Goal: Check status: Check status

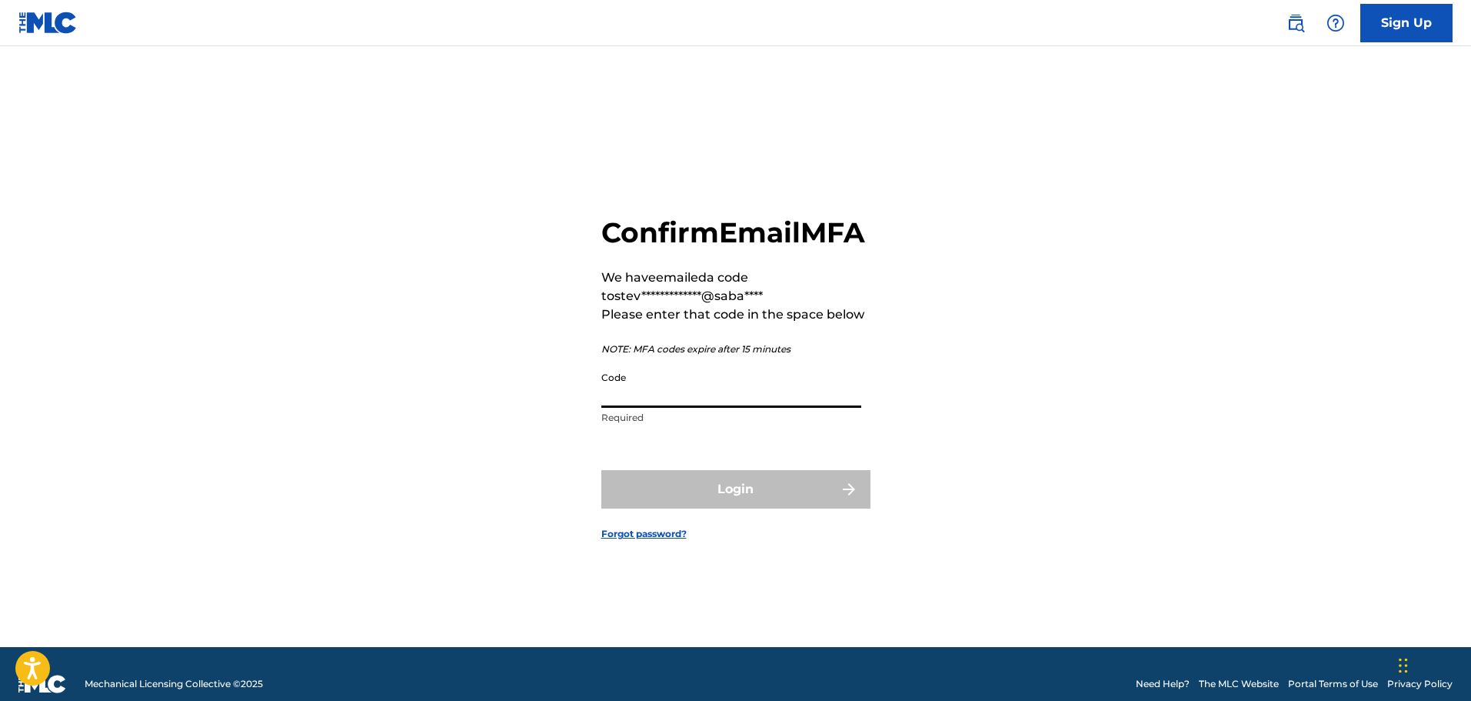
click at [711, 408] on input "Code" at bounding box center [731, 386] width 260 height 44
paste input "423873"
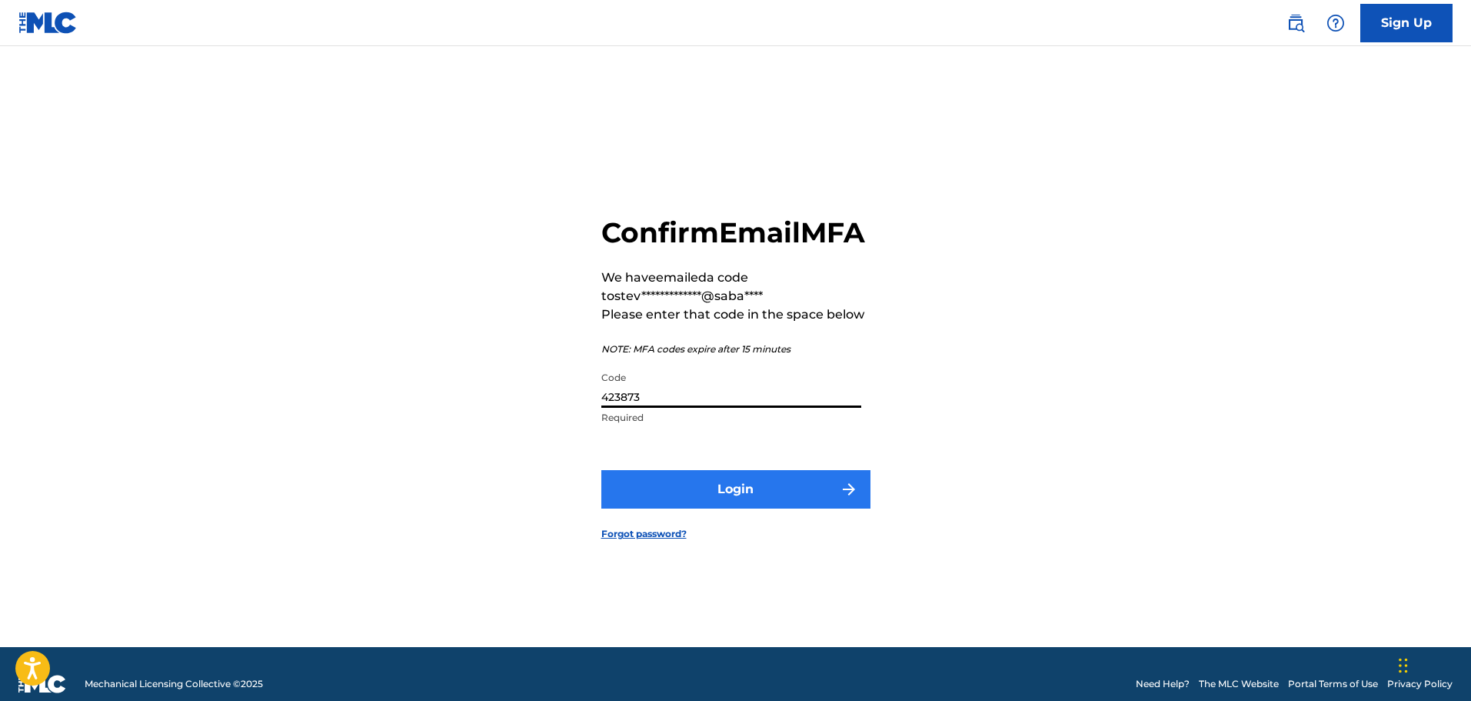
type input "423873"
click at [711, 505] on button "Login" at bounding box center [735, 489] width 269 height 38
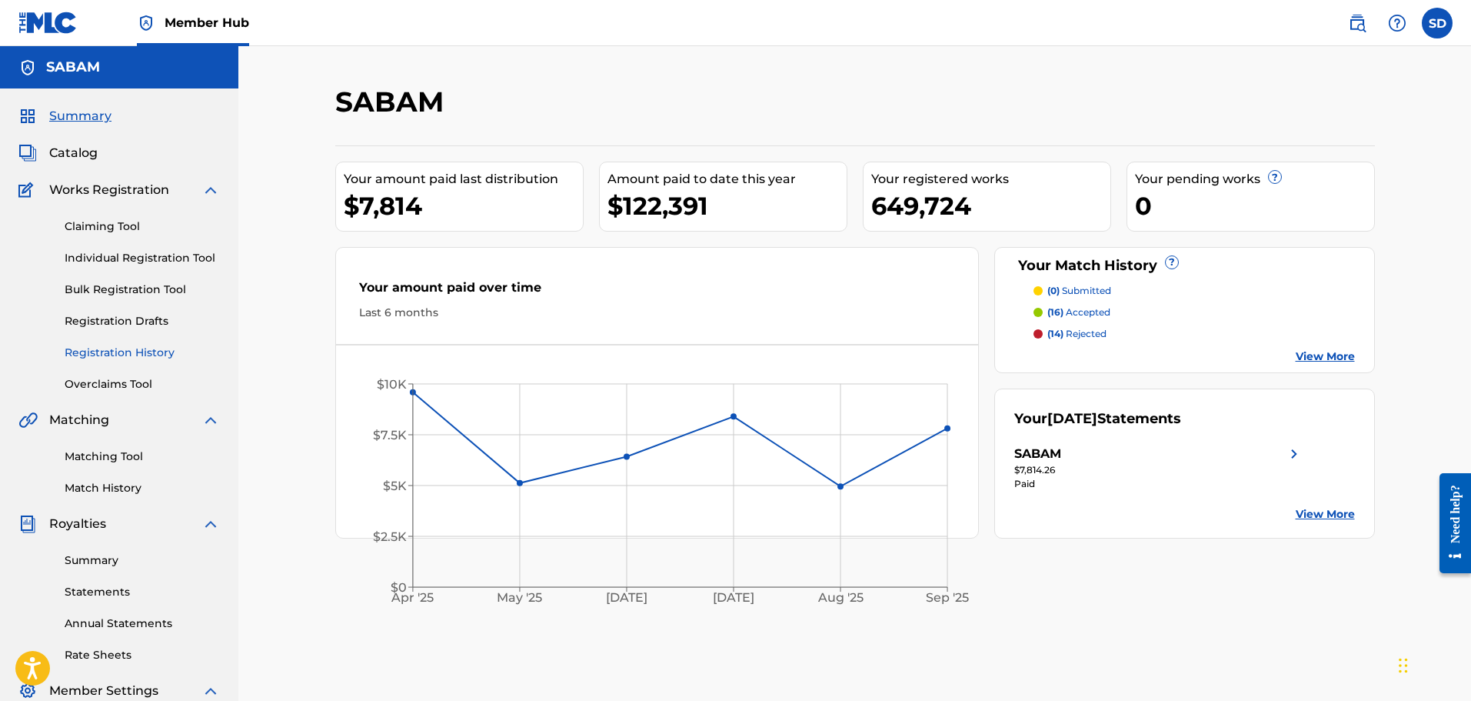
click at [119, 357] on link "Registration History" at bounding box center [142, 353] width 155 height 16
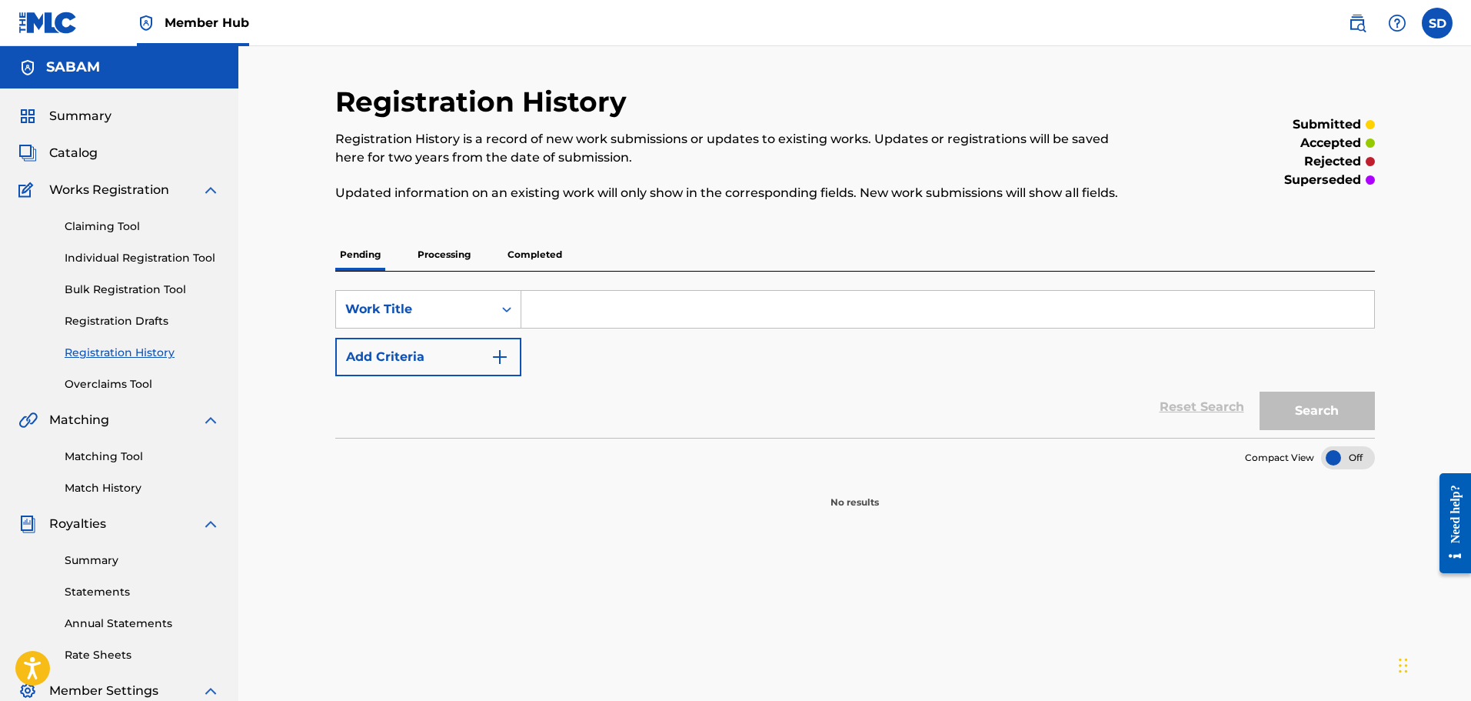
click at [458, 251] on p "Processing" at bounding box center [444, 254] width 62 height 32
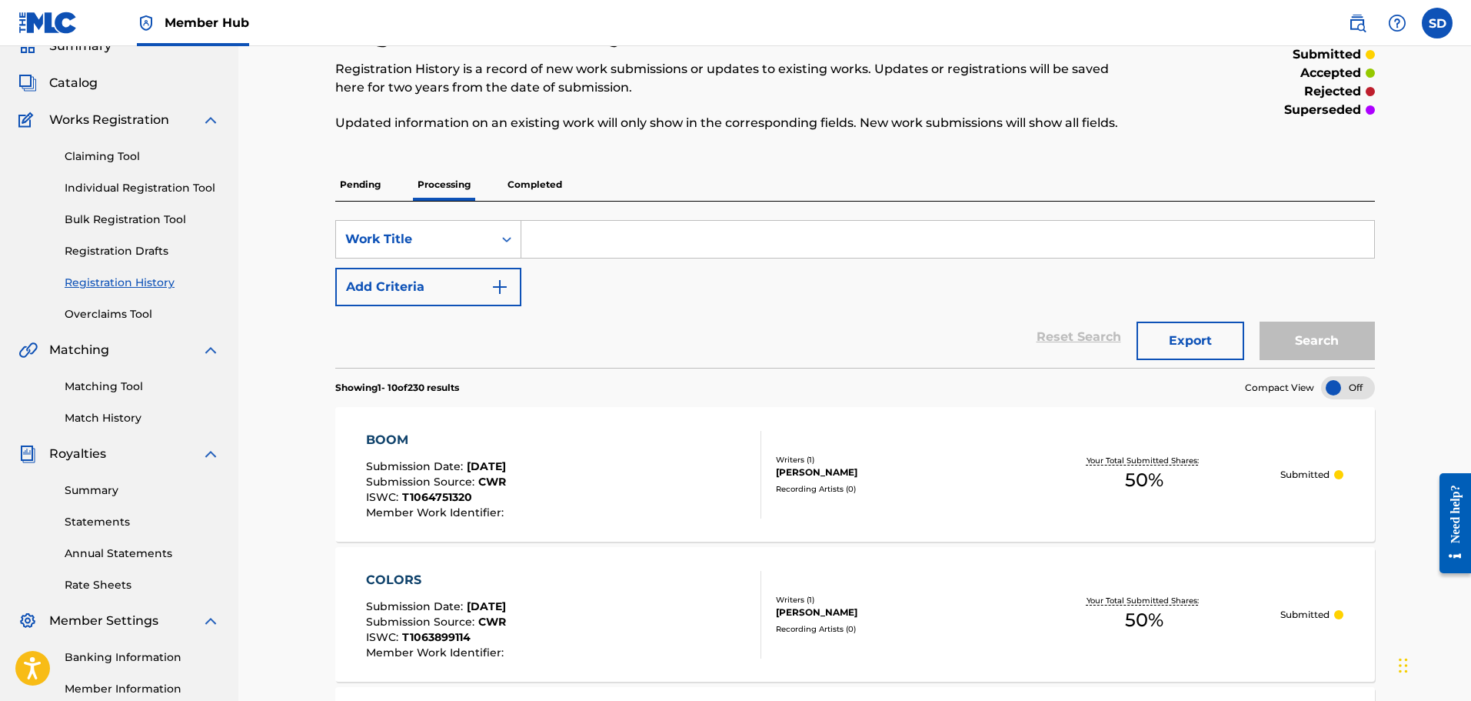
scroll to position [65, 0]
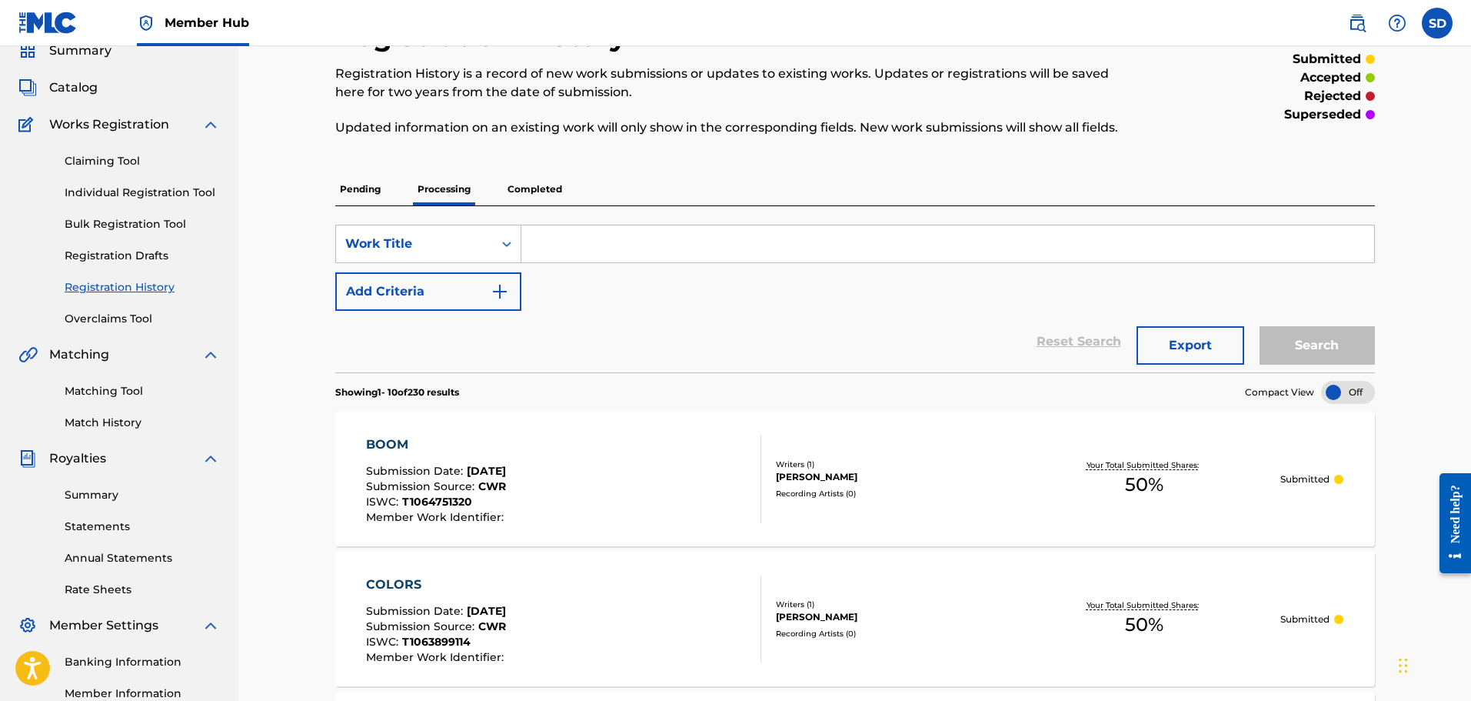
click at [545, 192] on p "Completed" at bounding box center [535, 189] width 64 height 32
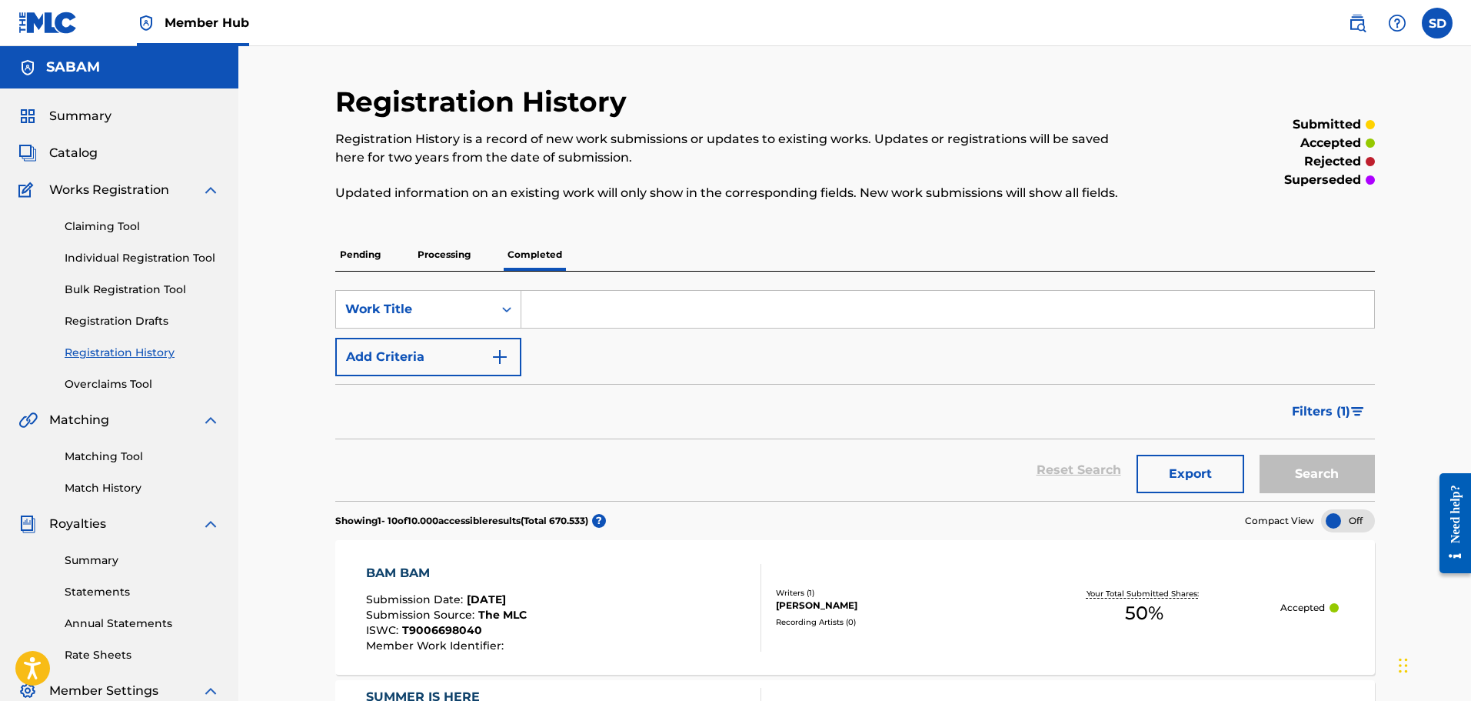
click at [425, 242] on p "Processing" at bounding box center [444, 254] width 62 height 32
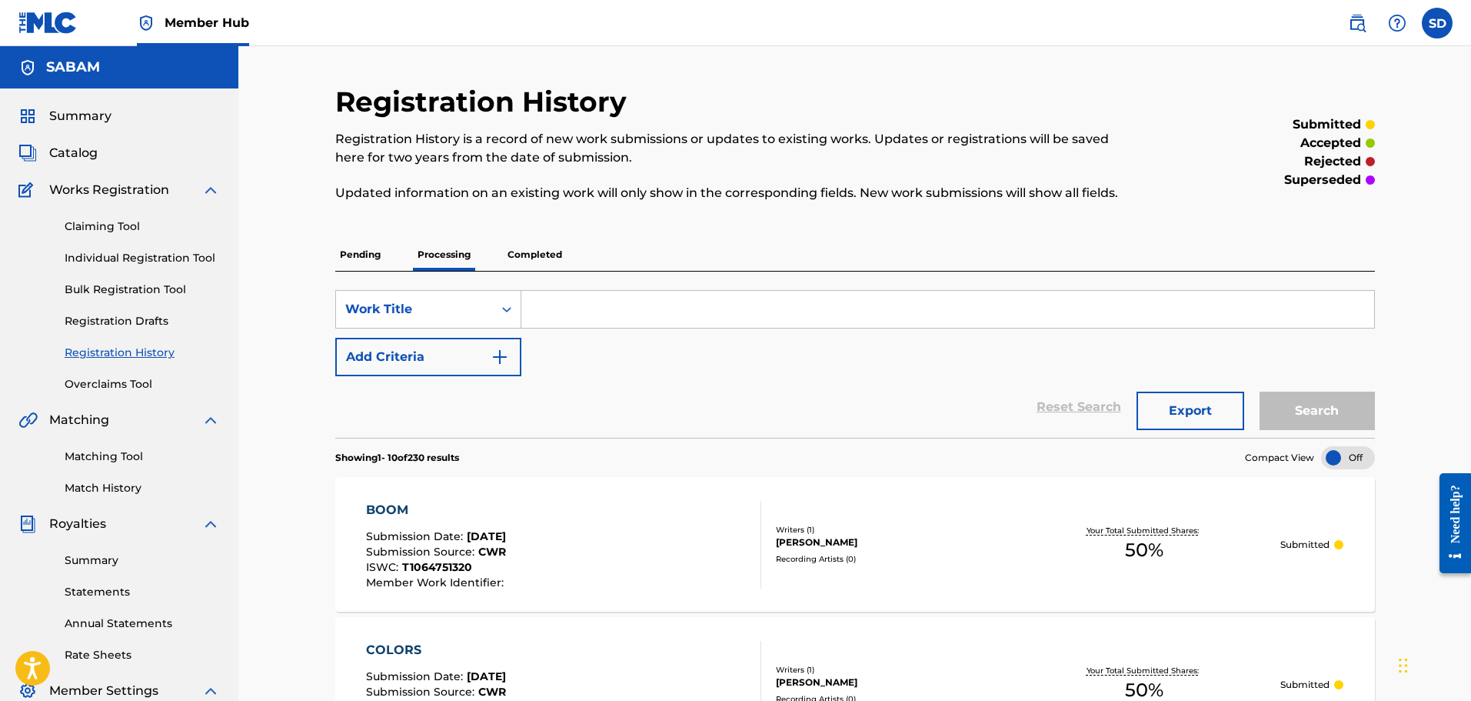
click at [568, 318] on input "Search Form" at bounding box center [947, 309] width 853 height 37
type input "woops"
click at [1288, 411] on button "Search" at bounding box center [1317, 410] width 115 height 38
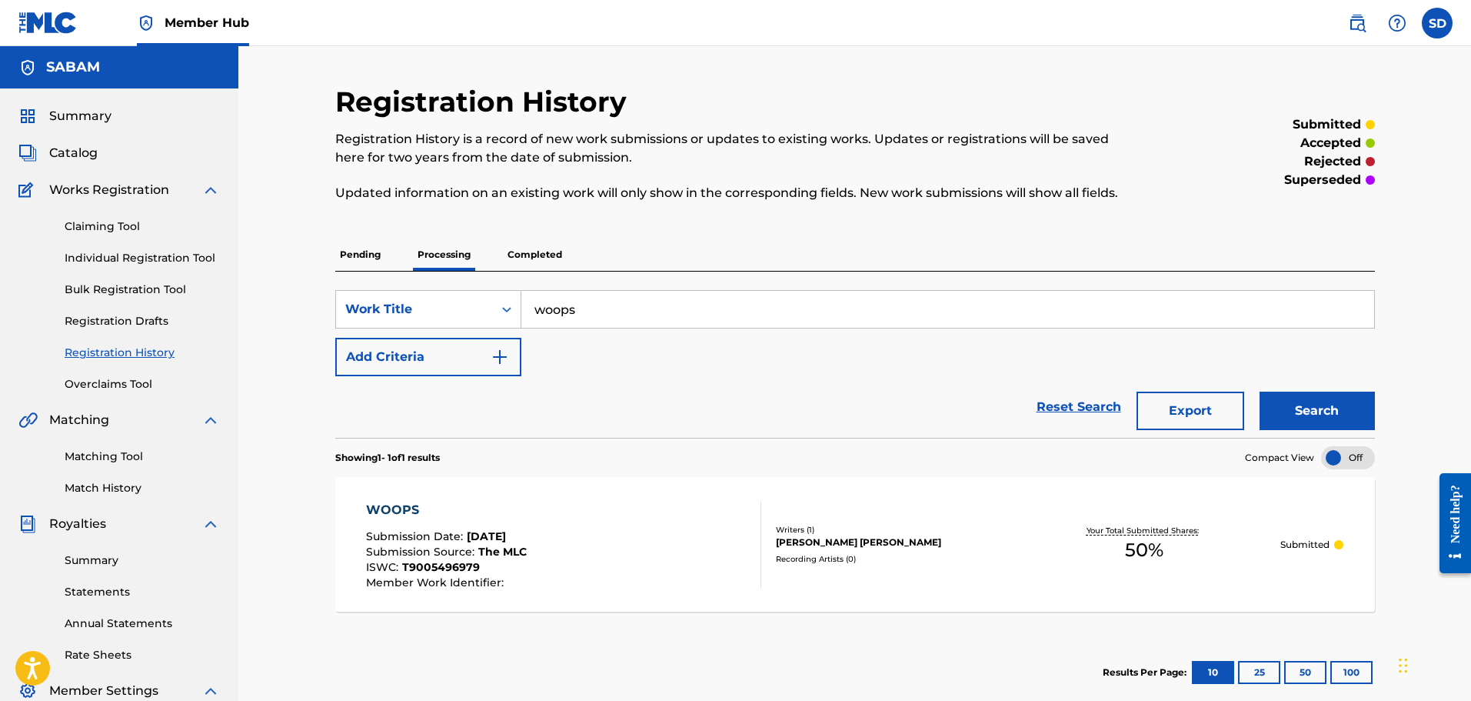
scroll to position [251, 0]
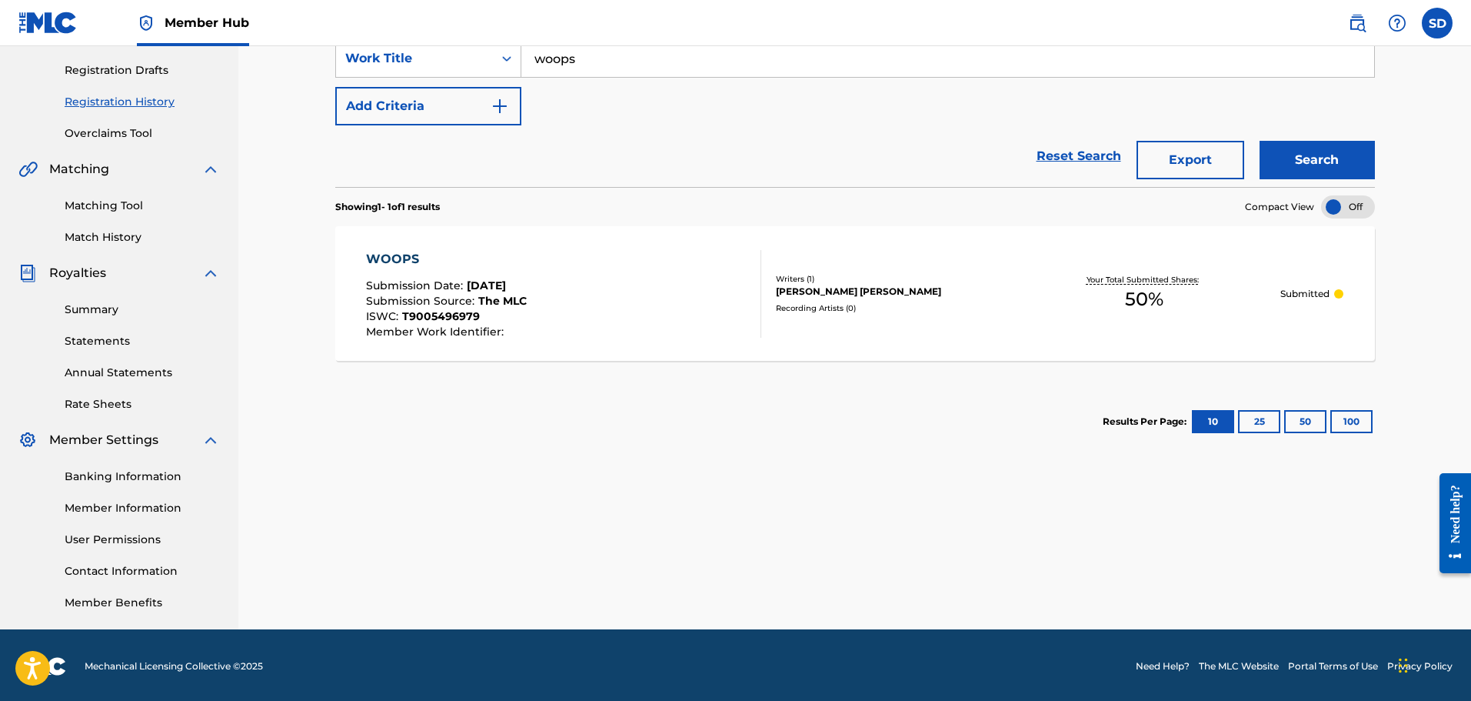
click at [1059, 323] on div "WOOPS Submission Date : [DATE] Submission Source : The MLC ISWC : T9005496979 M…" at bounding box center [855, 293] width 1040 height 135
